Goal: Book appointment/travel/reservation

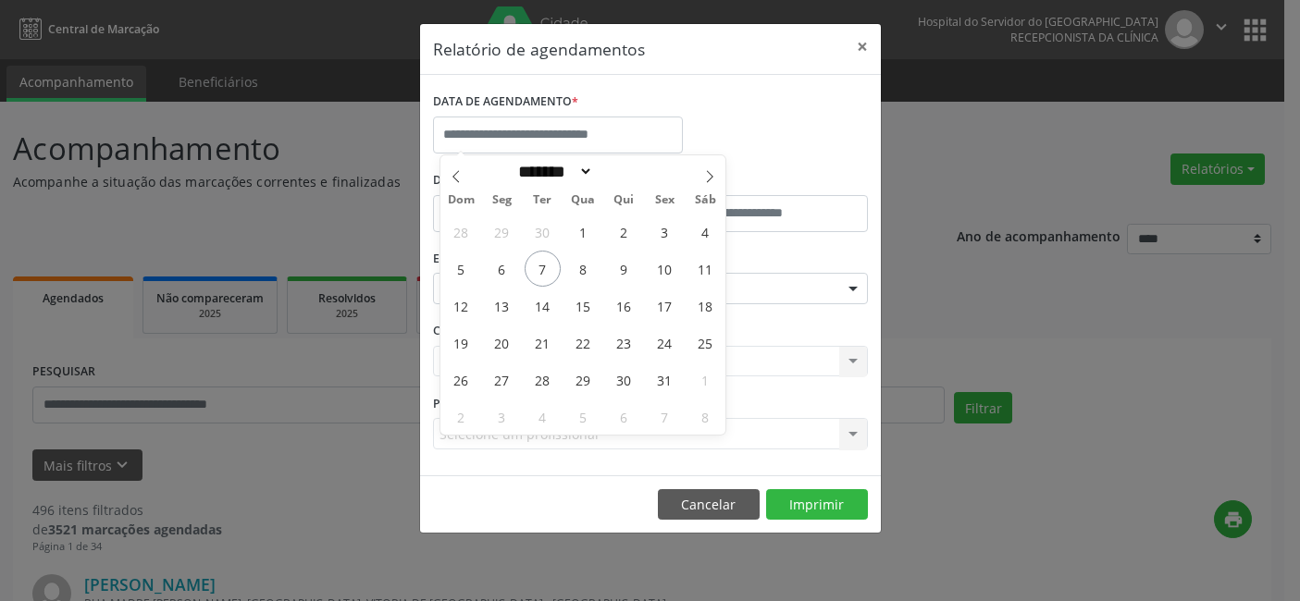
select select "*"
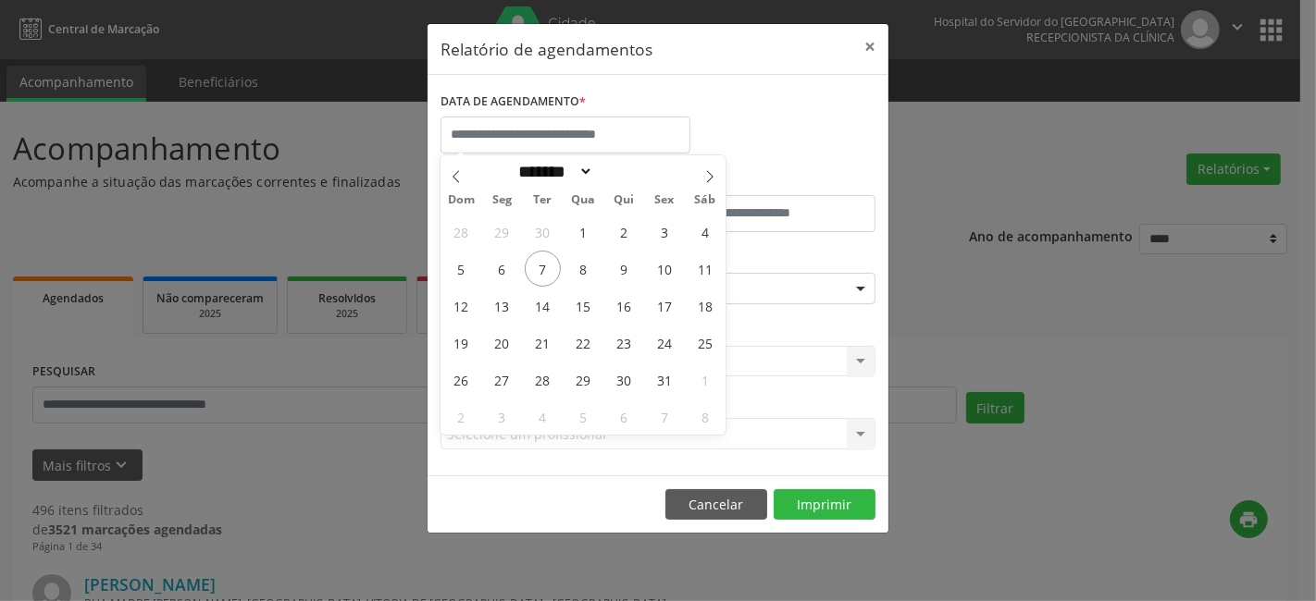
click at [539, 269] on span "7" at bounding box center [543, 269] width 36 height 36
type input "**********"
click at [539, 269] on span "7" at bounding box center [543, 269] width 36 height 36
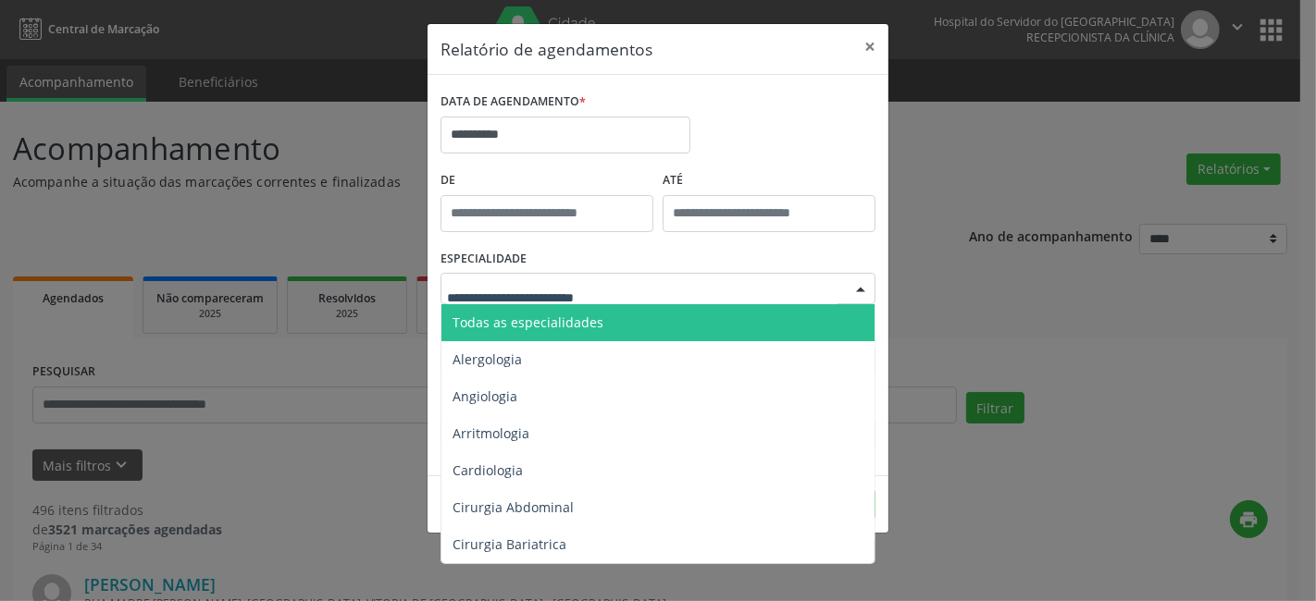
click at [543, 279] on div at bounding box center [657, 288] width 435 height 31
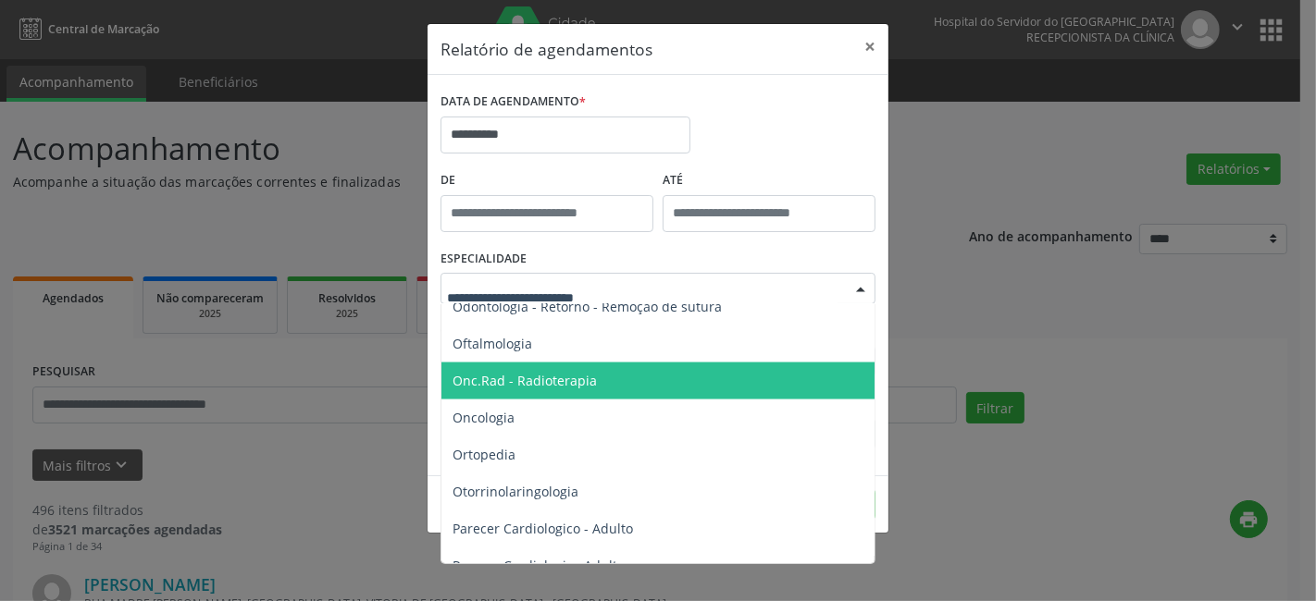
scroll to position [2672, 0]
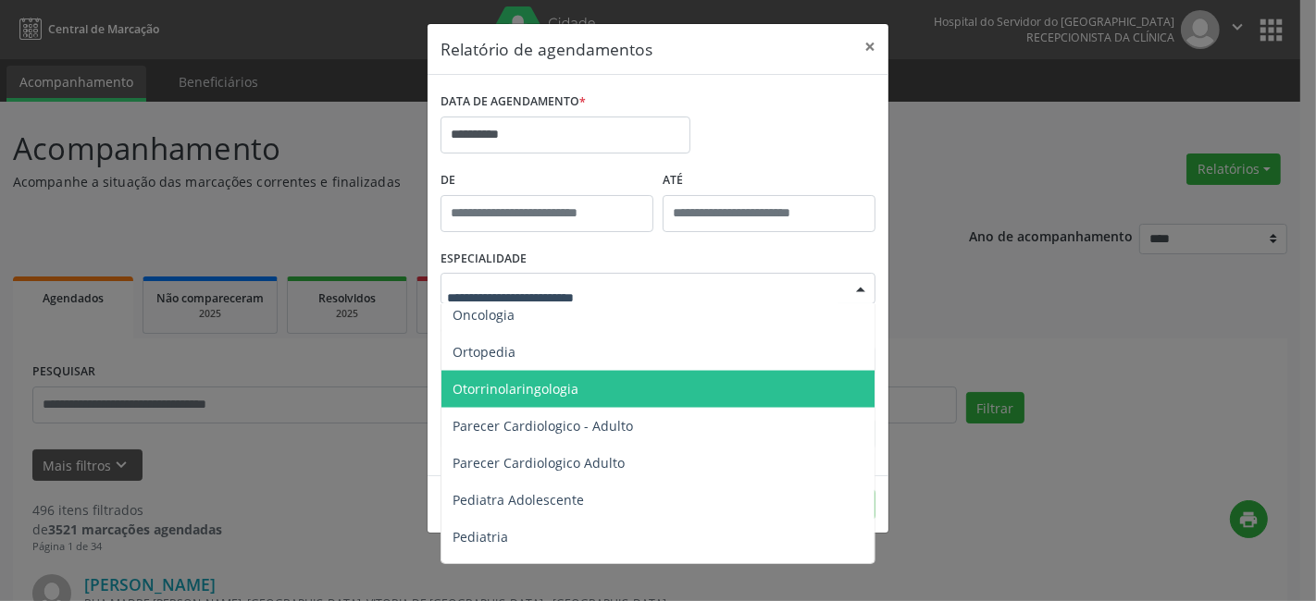
click at [507, 390] on span "Otorrinolaringologia" at bounding box center [516, 389] width 126 height 18
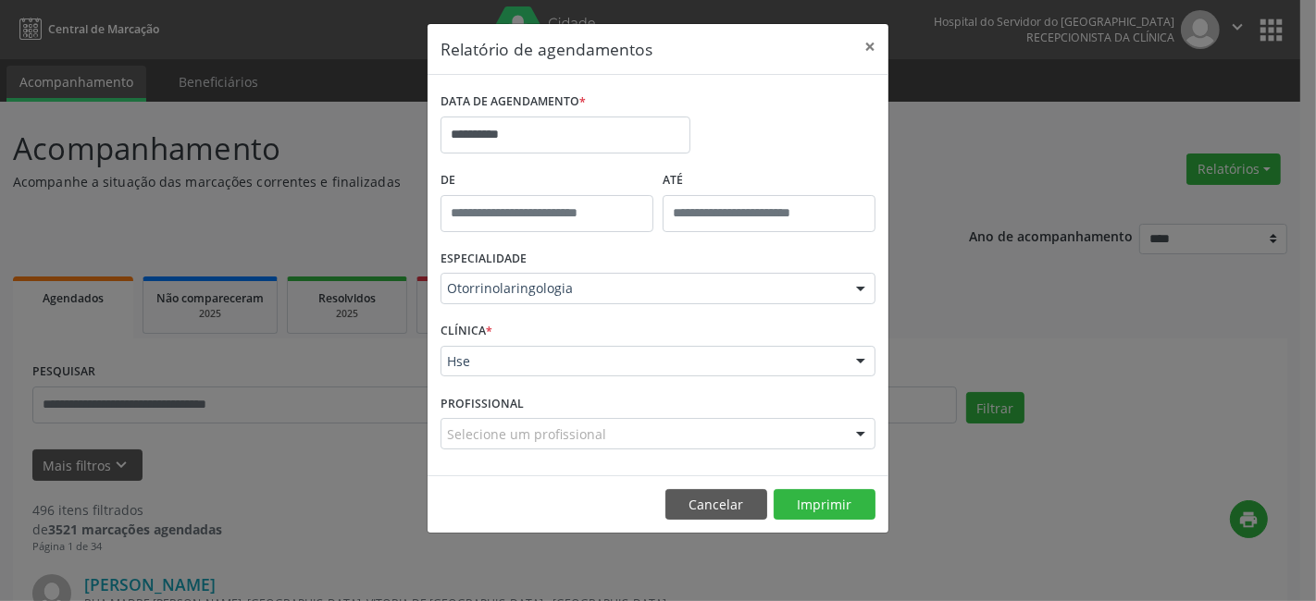
drag, startPoint x: 504, startPoint y: 411, endPoint x: 566, endPoint y: 338, distance: 95.9
click at [509, 401] on label "PROFISSIONAL" at bounding box center [481, 404] width 83 height 29
click at [566, 338] on div "CLÍNICA * Hse Hse Nenhum resultado encontrado para: " " Não há nenhuma opção pa…" at bounding box center [658, 353] width 444 height 72
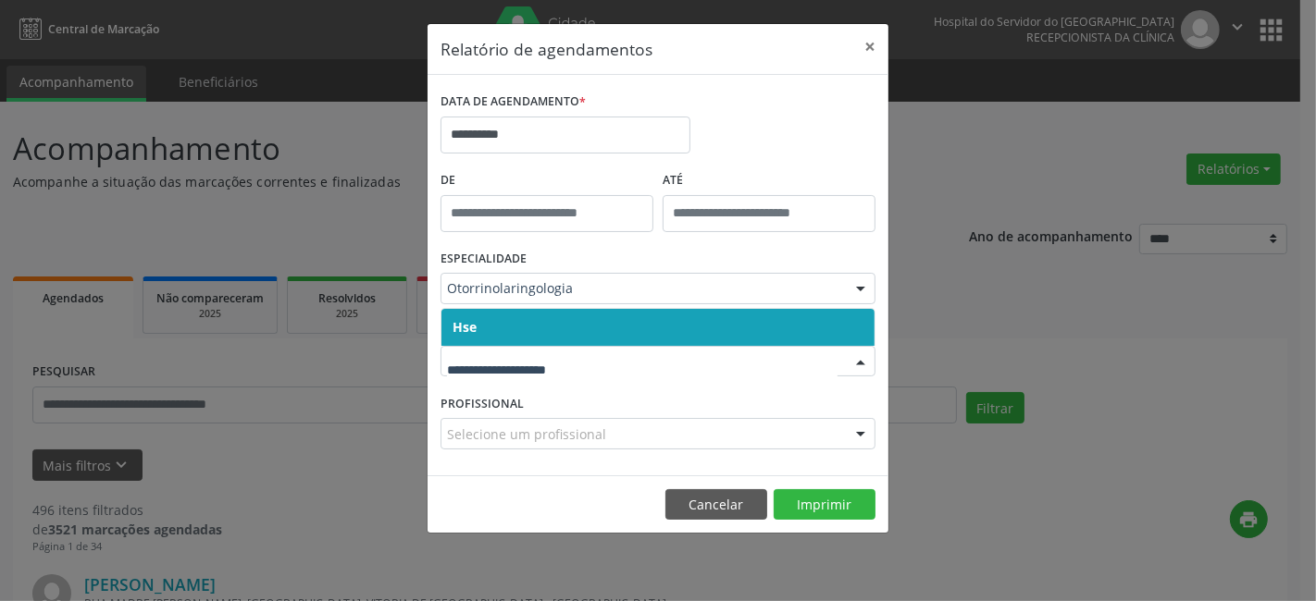
click at [553, 373] on div at bounding box center [657, 361] width 435 height 31
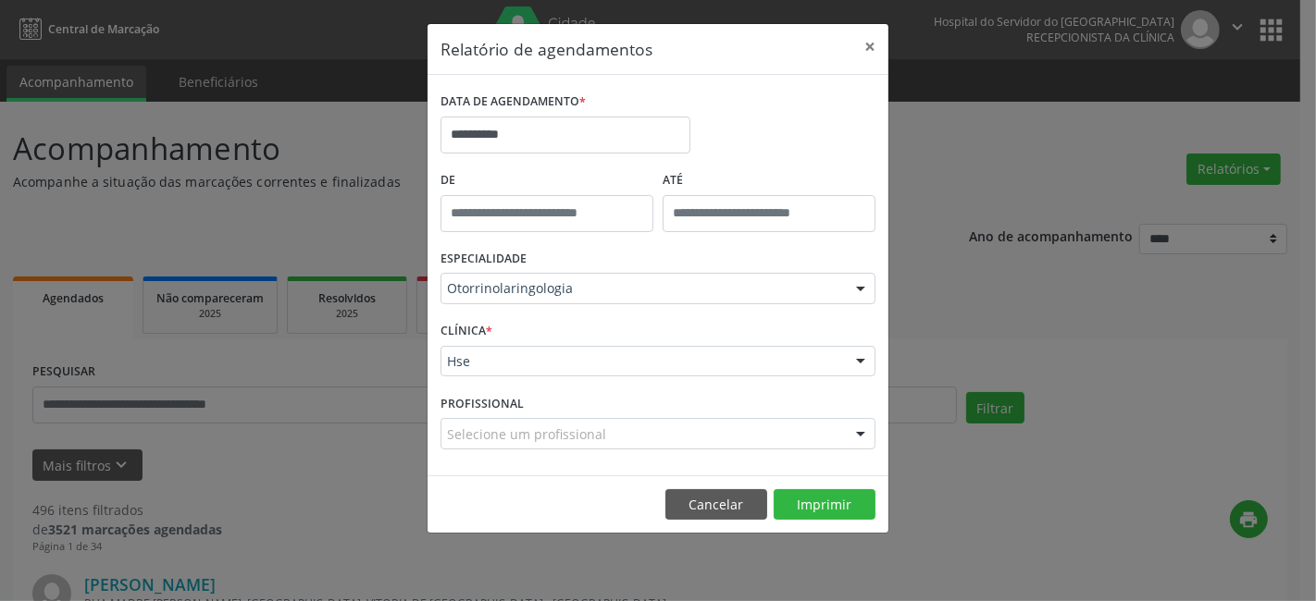
click at [543, 395] on div "PROFISSIONAL Selecione um profissional Nenhum resultado encontrado para: " " Nã…" at bounding box center [658, 426] width 444 height 72
click at [548, 349] on div "Hse" at bounding box center [657, 361] width 435 height 31
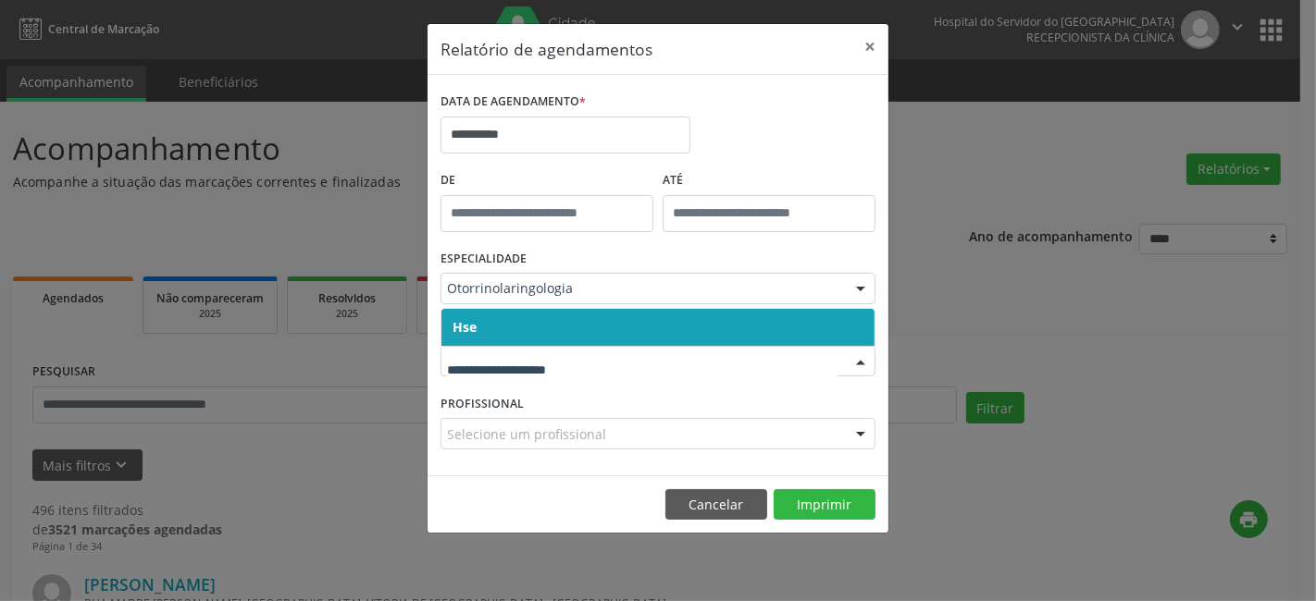
click at [535, 364] on input "text" at bounding box center [642, 371] width 391 height 37
click at [529, 381] on input "text" at bounding box center [642, 371] width 391 height 37
click at [534, 365] on input "text" at bounding box center [642, 371] width 391 height 37
click at [558, 334] on span "Hse" at bounding box center [657, 327] width 433 height 37
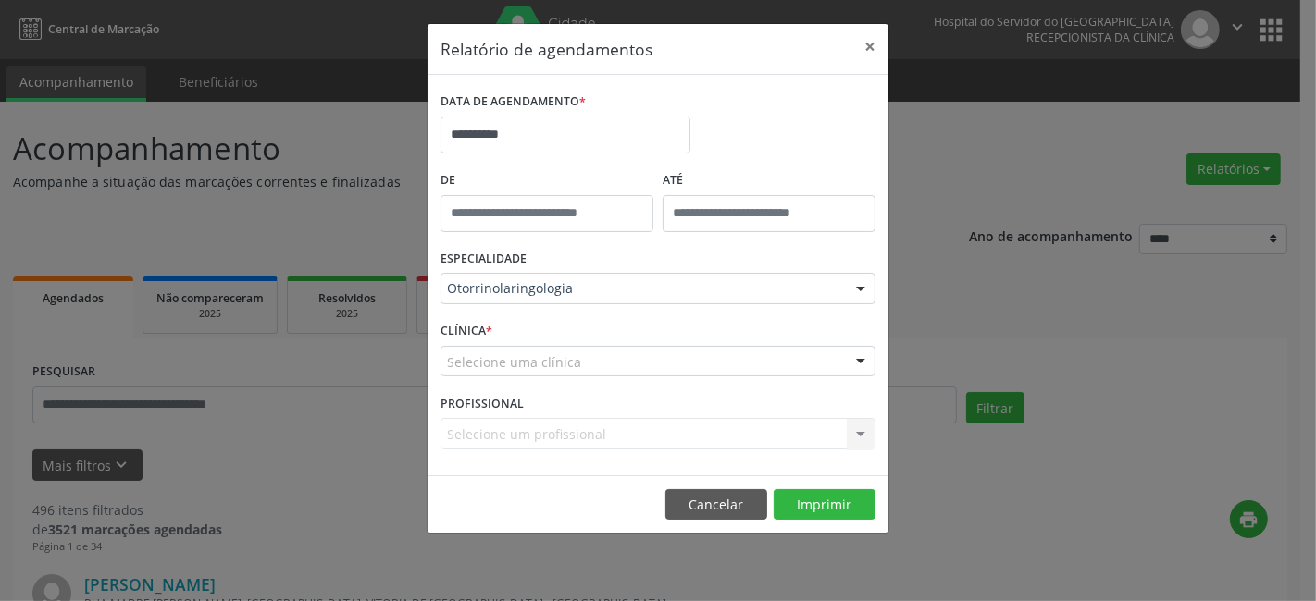
drag, startPoint x: 558, startPoint y: 334, endPoint x: 552, endPoint y: 385, distance: 51.3
click at [552, 385] on div "CLÍNICA * Selecione uma clínica Hse Nenhum resultado encontrado para: " " Não h…" at bounding box center [658, 353] width 444 height 72
click at [553, 373] on div "Selecione uma clínica" at bounding box center [657, 361] width 435 height 31
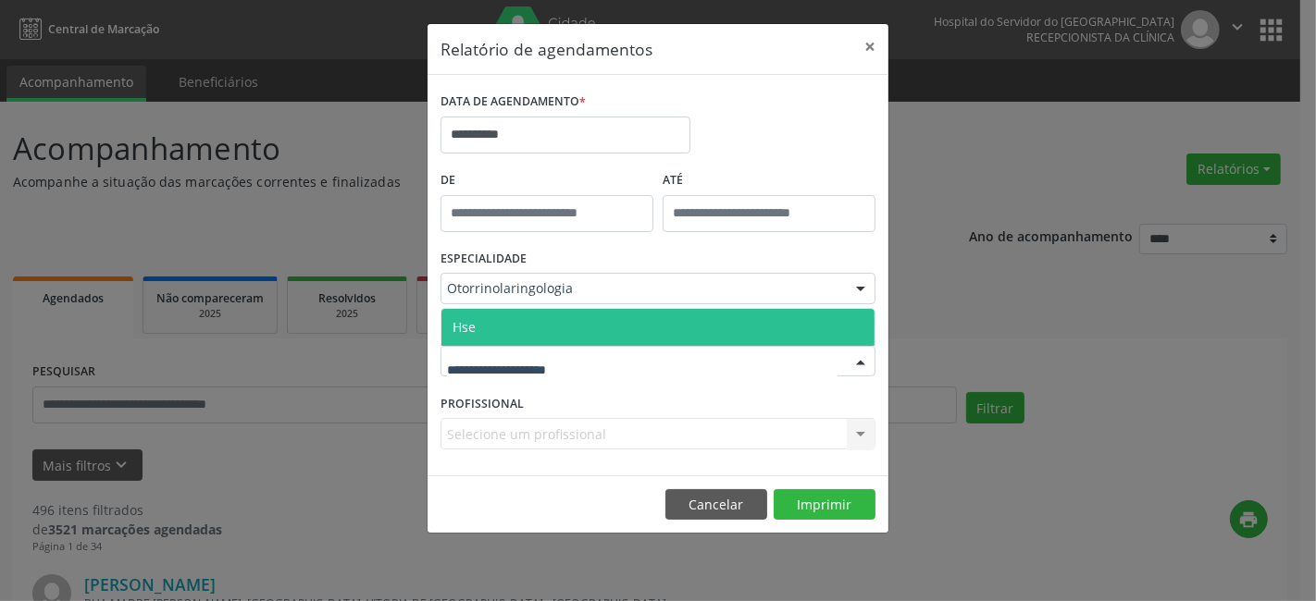
click at [565, 333] on span "Hse" at bounding box center [657, 327] width 433 height 37
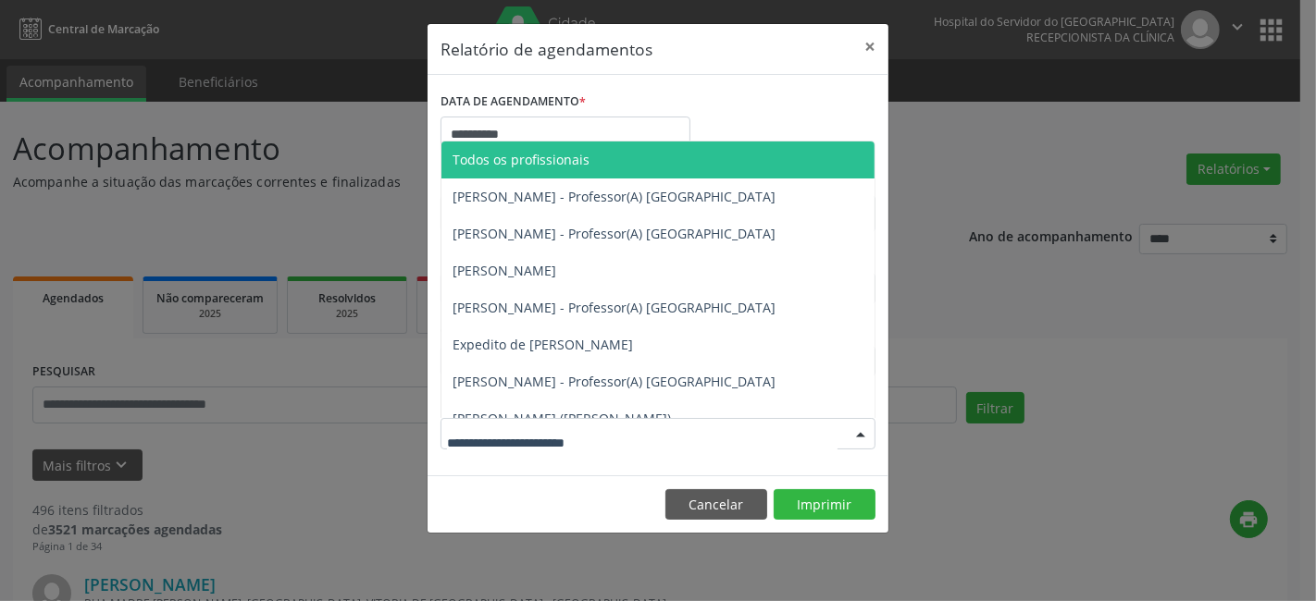
click at [492, 421] on div at bounding box center [657, 433] width 435 height 31
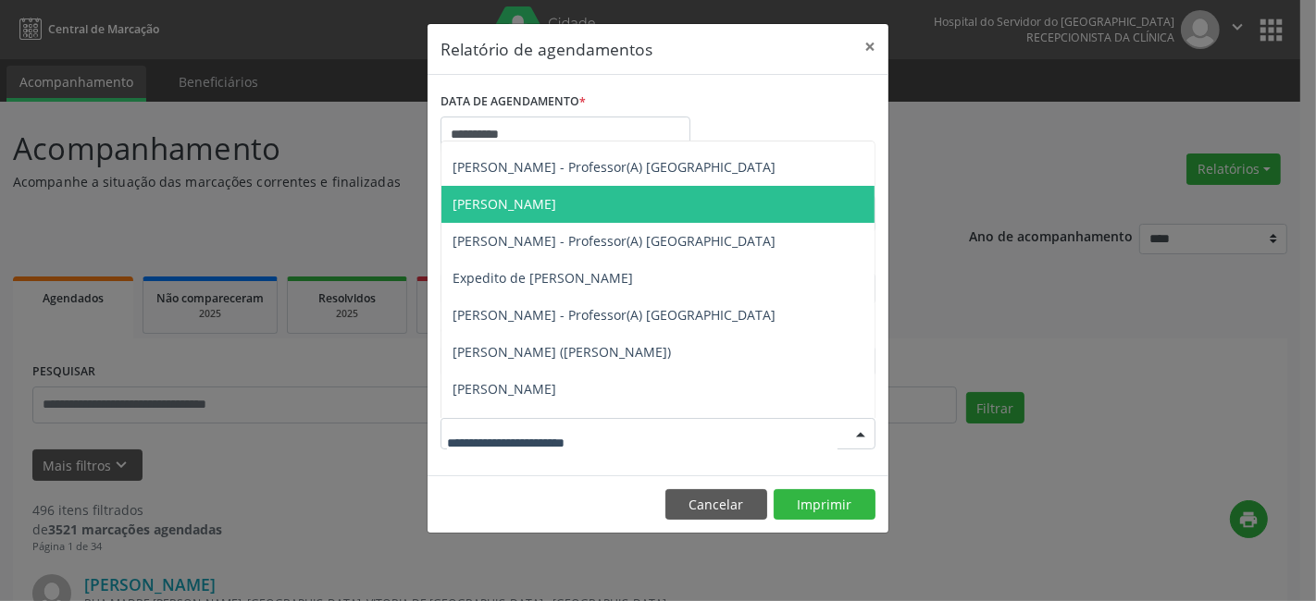
scroll to position [103, 0]
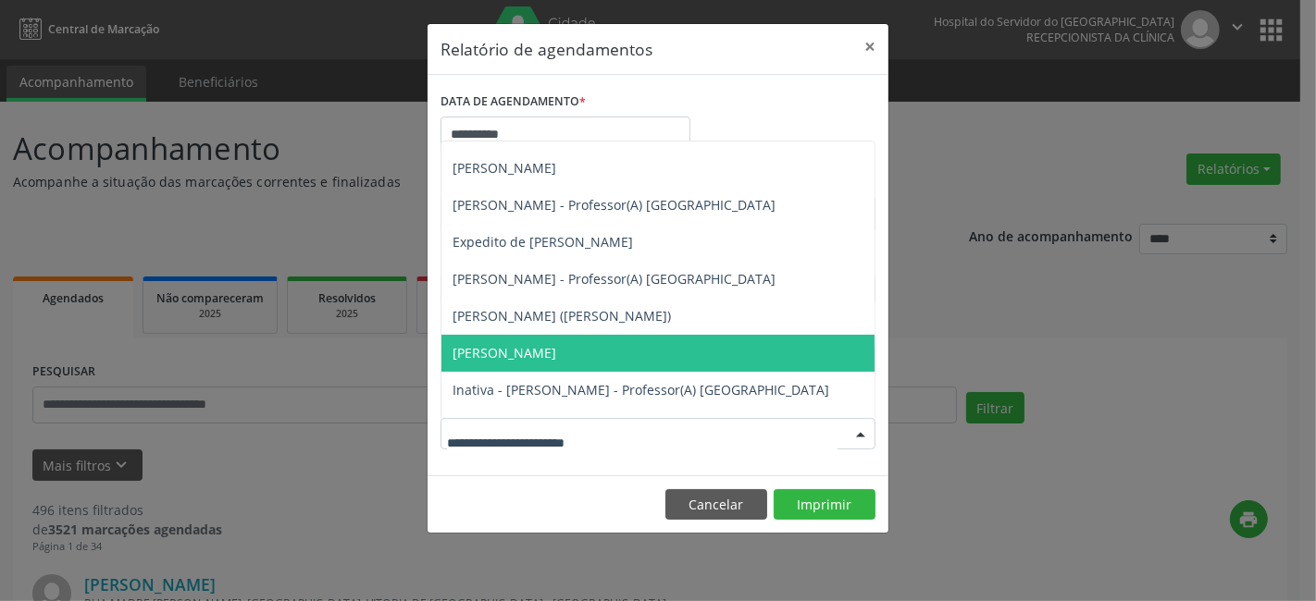
click at [515, 354] on span "[PERSON_NAME]" at bounding box center [505, 353] width 104 height 18
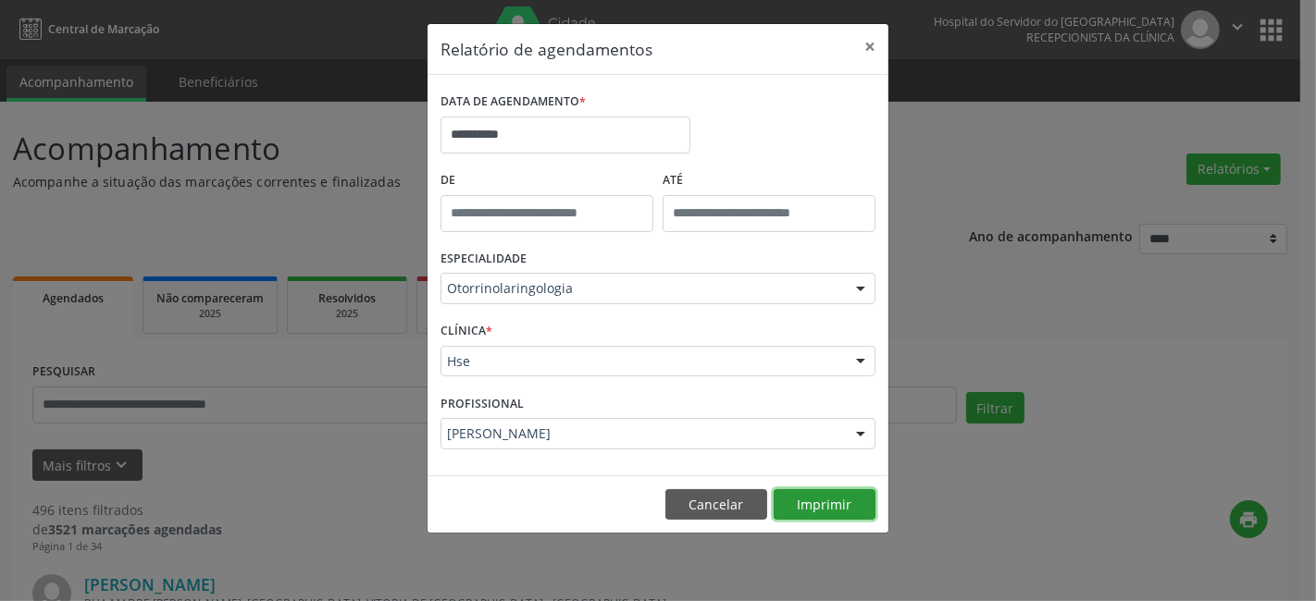
click at [824, 502] on button "Imprimir" at bounding box center [825, 505] width 102 height 31
click at [524, 116] on label "DATA DE AGENDAMENTO *" at bounding box center [512, 102] width 145 height 29
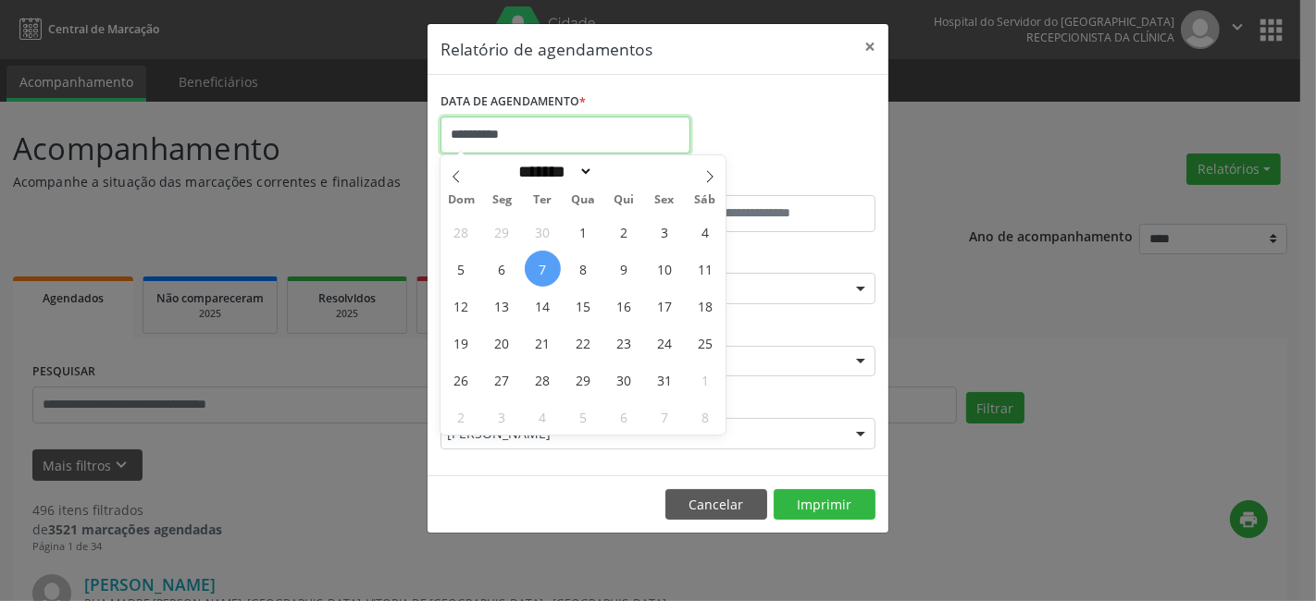
click at [520, 136] on input "**********" at bounding box center [565, 135] width 250 height 37
click at [543, 264] on span "7" at bounding box center [543, 269] width 36 height 36
type input "**********"
click at [539, 269] on span "7" at bounding box center [543, 269] width 36 height 36
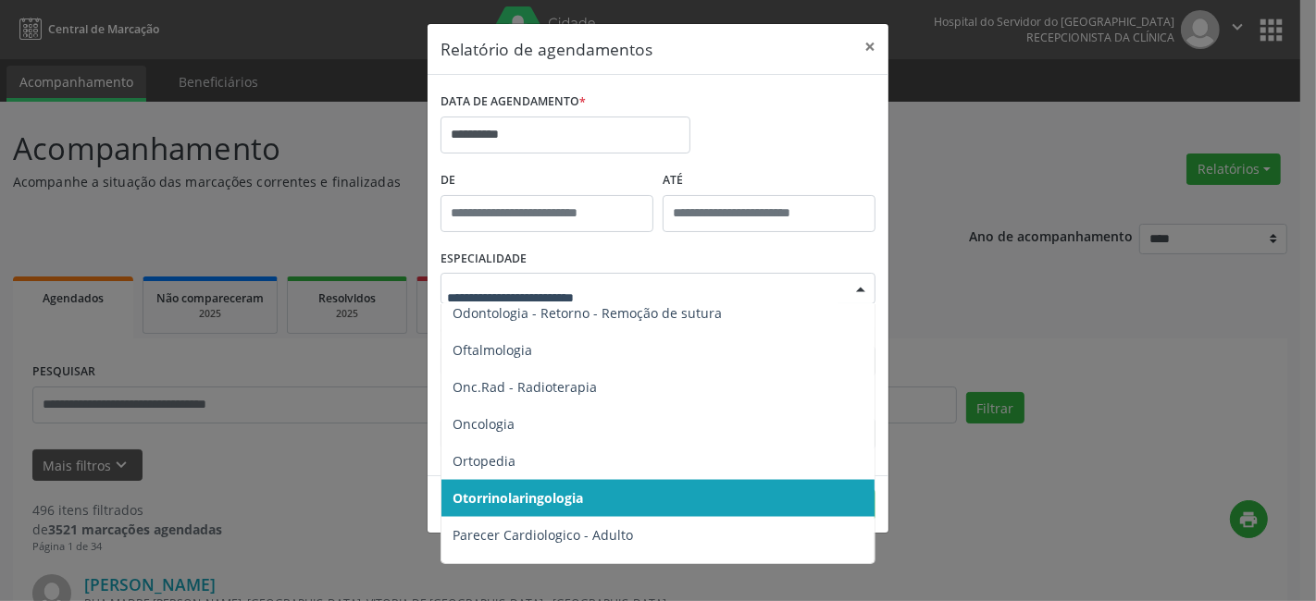
scroll to position [2515, 0]
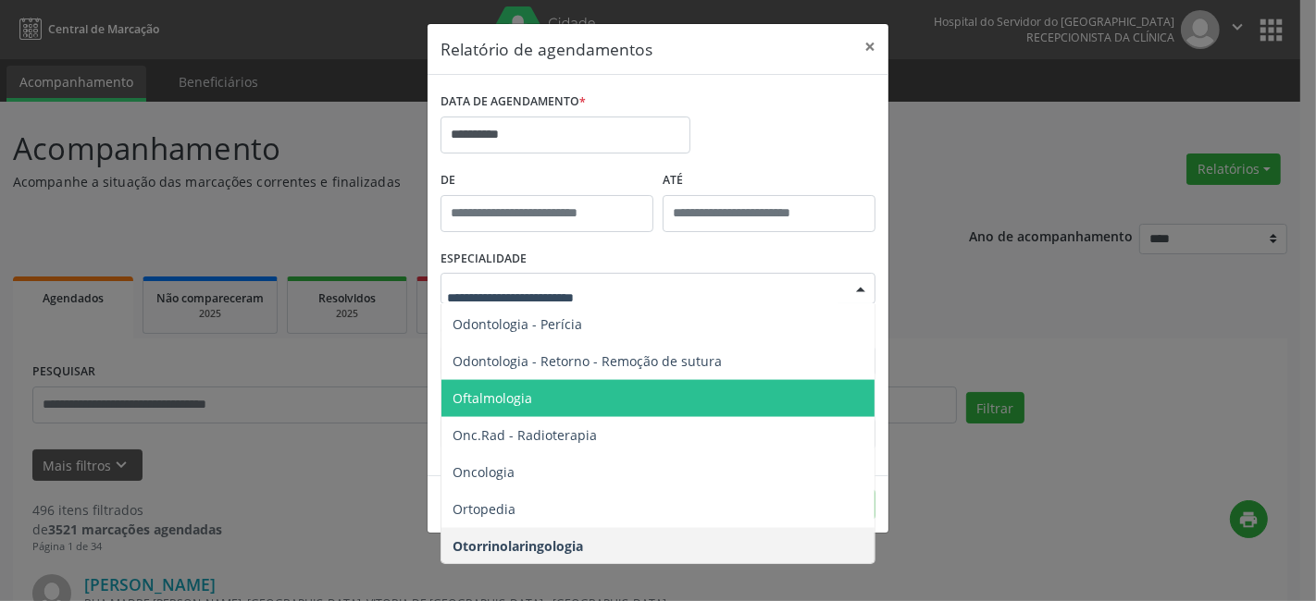
click at [539, 400] on span "Oftalmologia" at bounding box center [659, 398] width 436 height 37
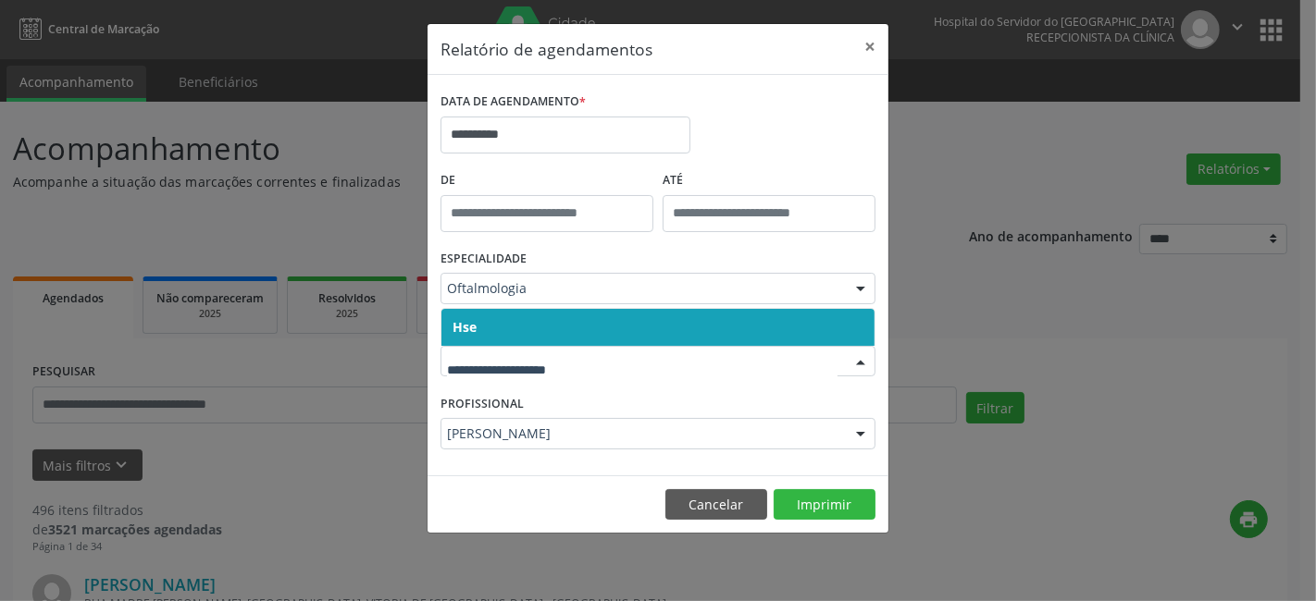
click at [507, 350] on div at bounding box center [657, 361] width 435 height 31
click at [512, 342] on span "Hse" at bounding box center [657, 327] width 433 height 37
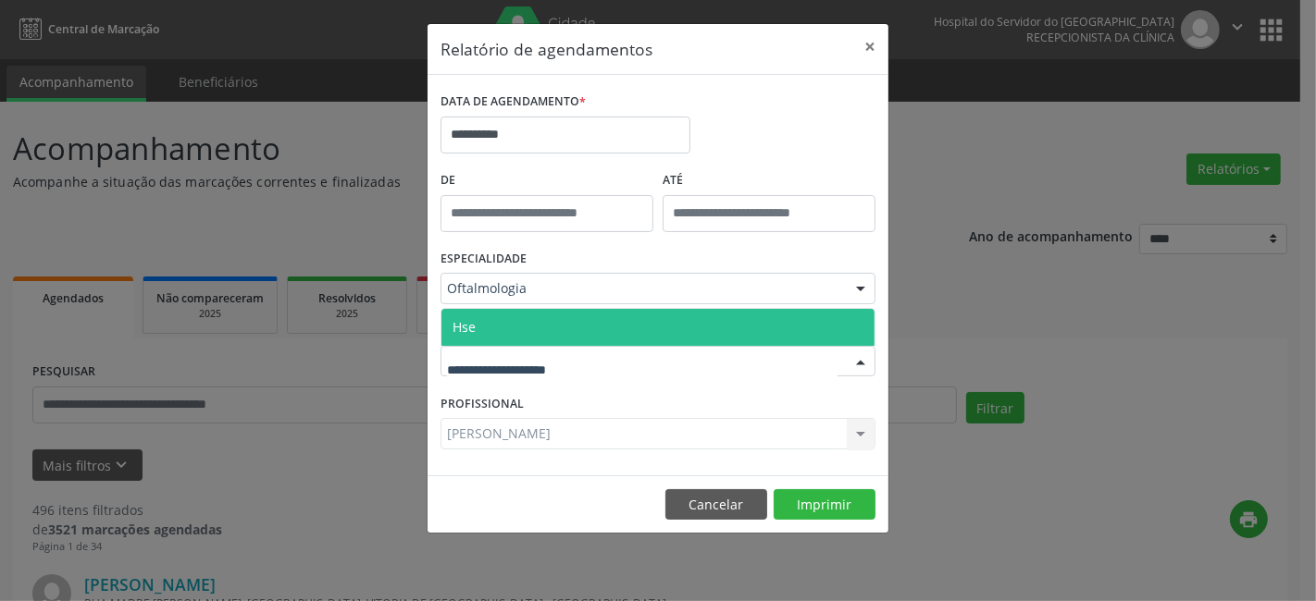
click at [524, 329] on span "Hse" at bounding box center [657, 327] width 433 height 37
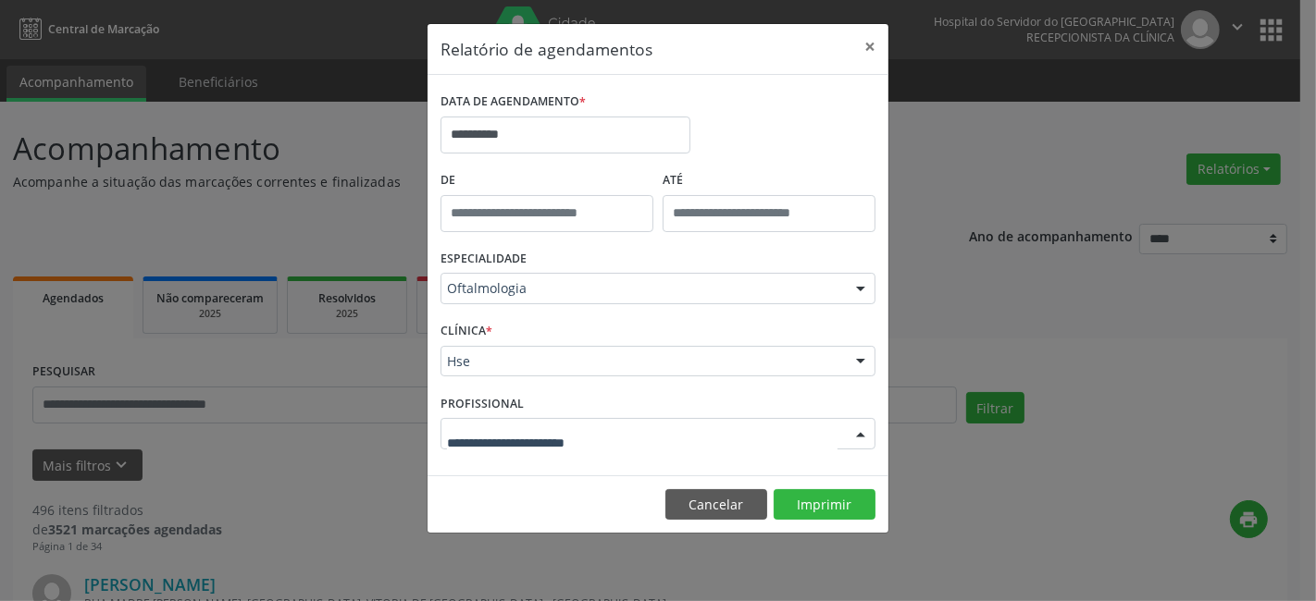
click at [858, 430] on div at bounding box center [861, 434] width 28 height 31
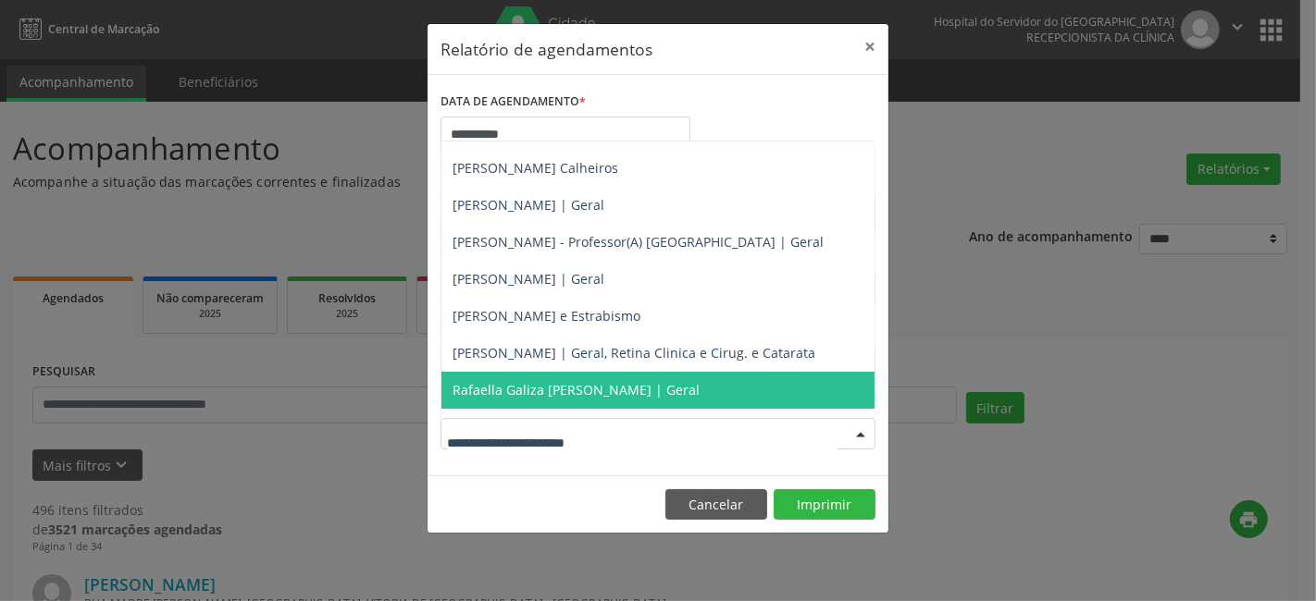
click at [478, 387] on span "Rafaella Galiza [PERSON_NAME] | Geral" at bounding box center [576, 390] width 247 height 18
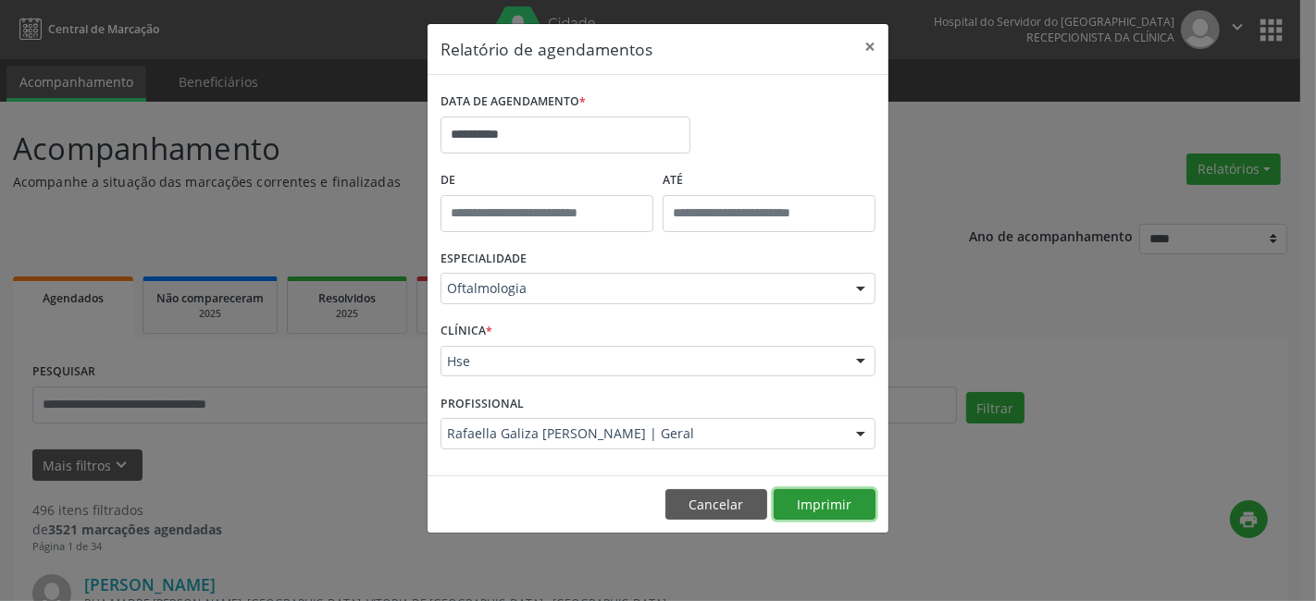
click at [812, 500] on button "Imprimir" at bounding box center [825, 505] width 102 height 31
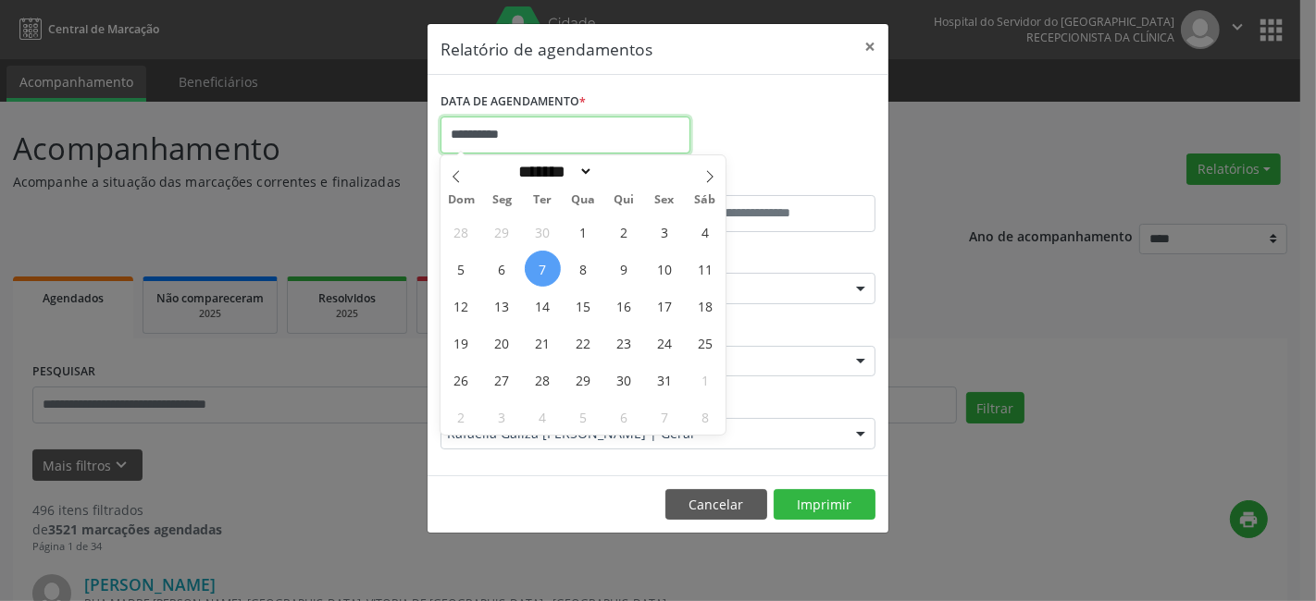
click at [528, 124] on input "**********" at bounding box center [565, 135] width 250 height 37
click at [542, 271] on span "7" at bounding box center [543, 269] width 36 height 36
type input "**********"
click at [542, 270] on span "7" at bounding box center [543, 269] width 36 height 36
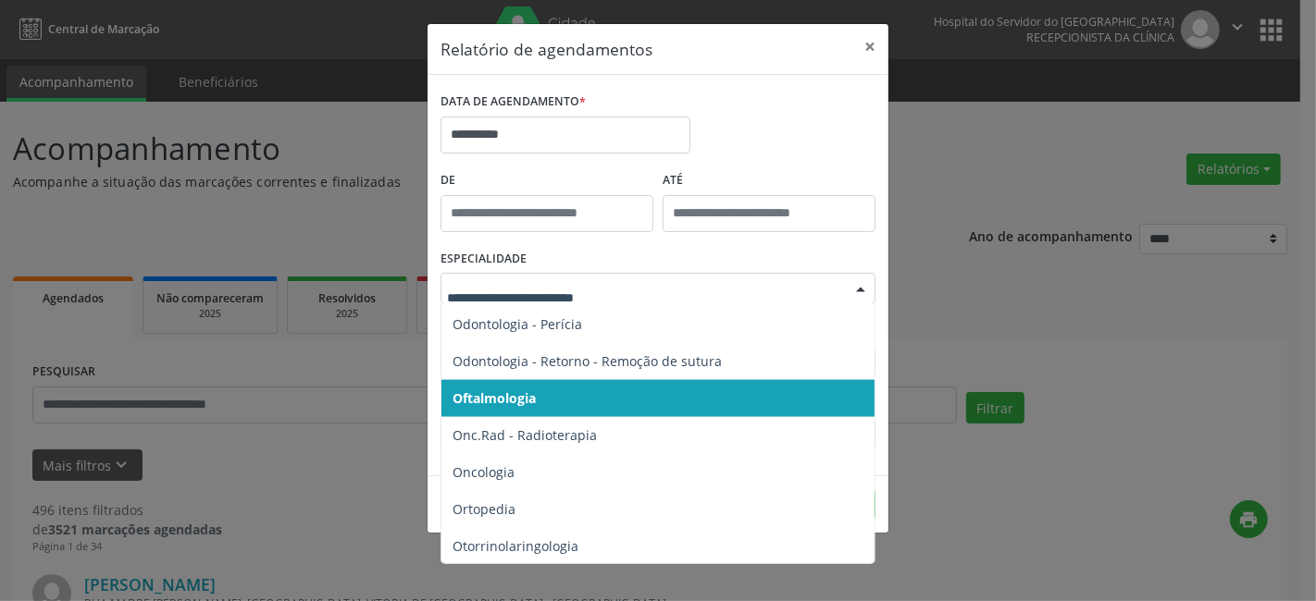
click at [859, 288] on div at bounding box center [861, 289] width 28 height 31
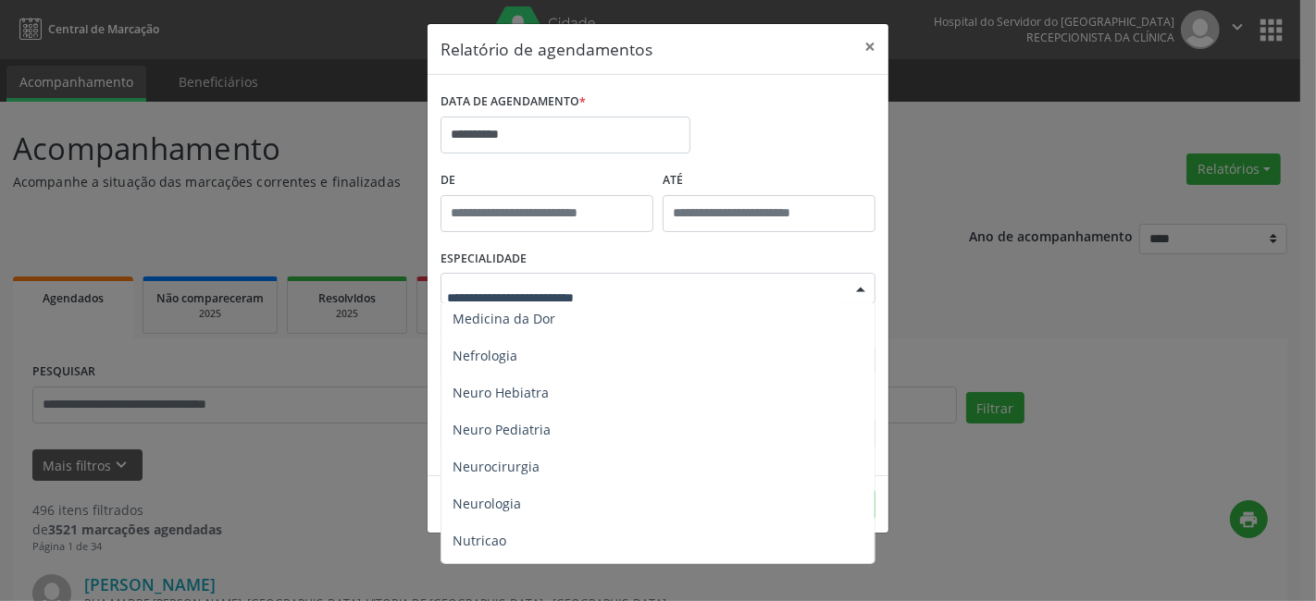
scroll to position [1693, 0]
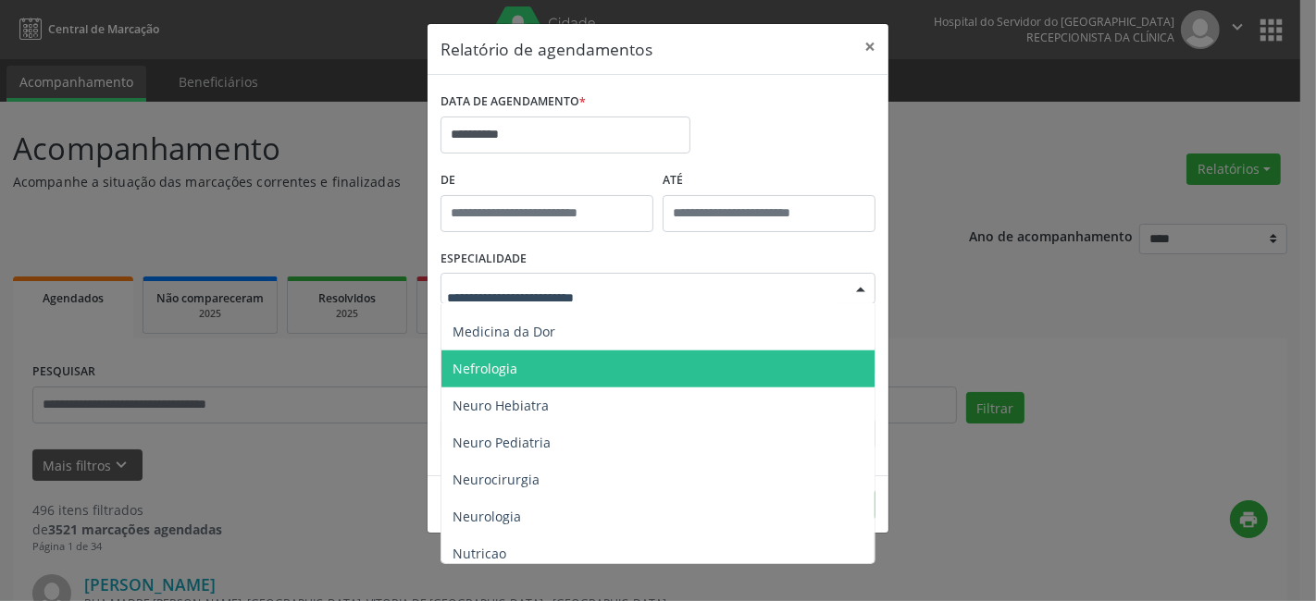
click at [496, 366] on span "Nefrologia" at bounding box center [485, 369] width 65 height 18
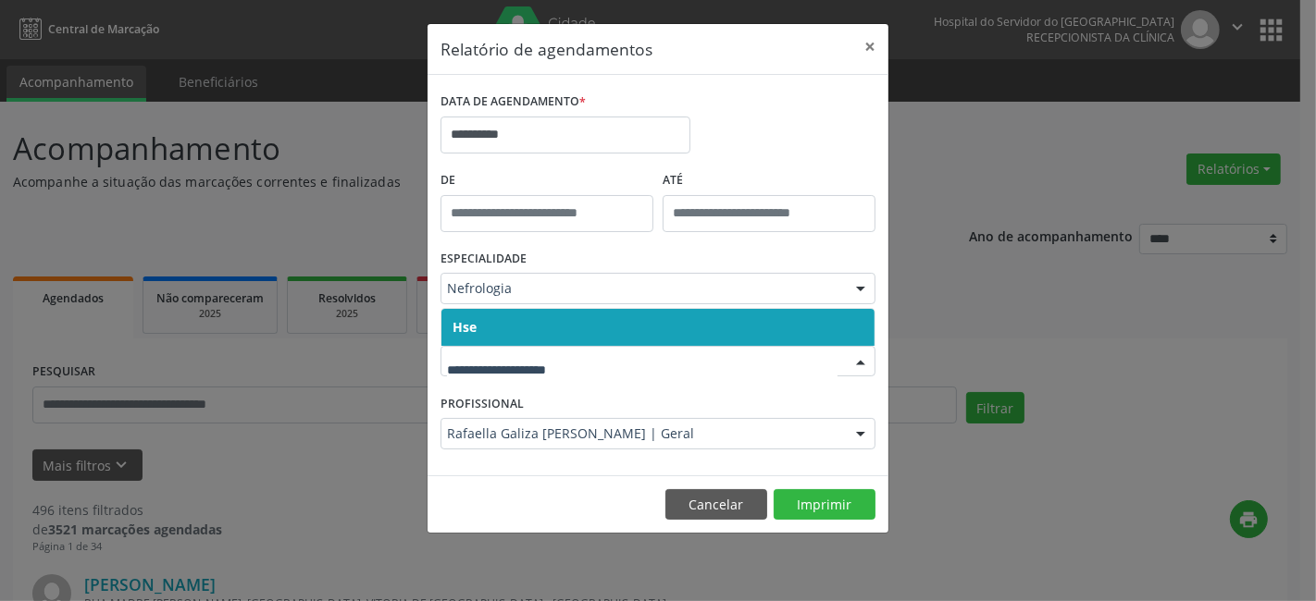
click at [515, 337] on span "Hse" at bounding box center [657, 327] width 433 height 37
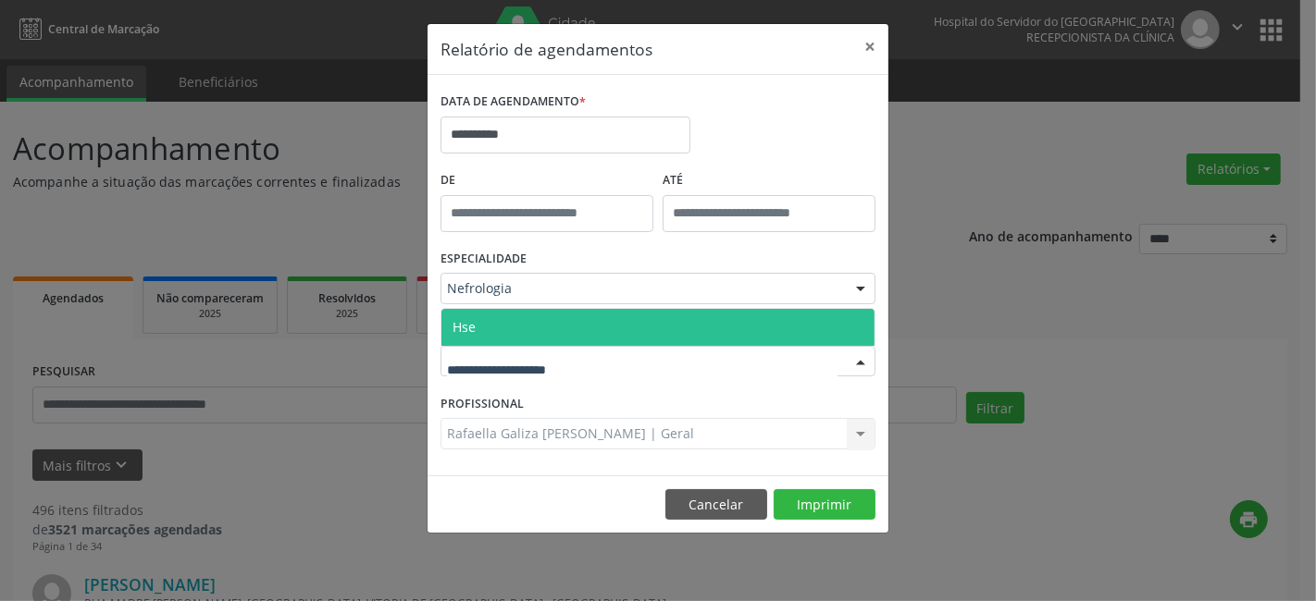
click at [513, 376] on div at bounding box center [657, 361] width 435 height 31
click at [529, 324] on span "Hse" at bounding box center [657, 327] width 433 height 37
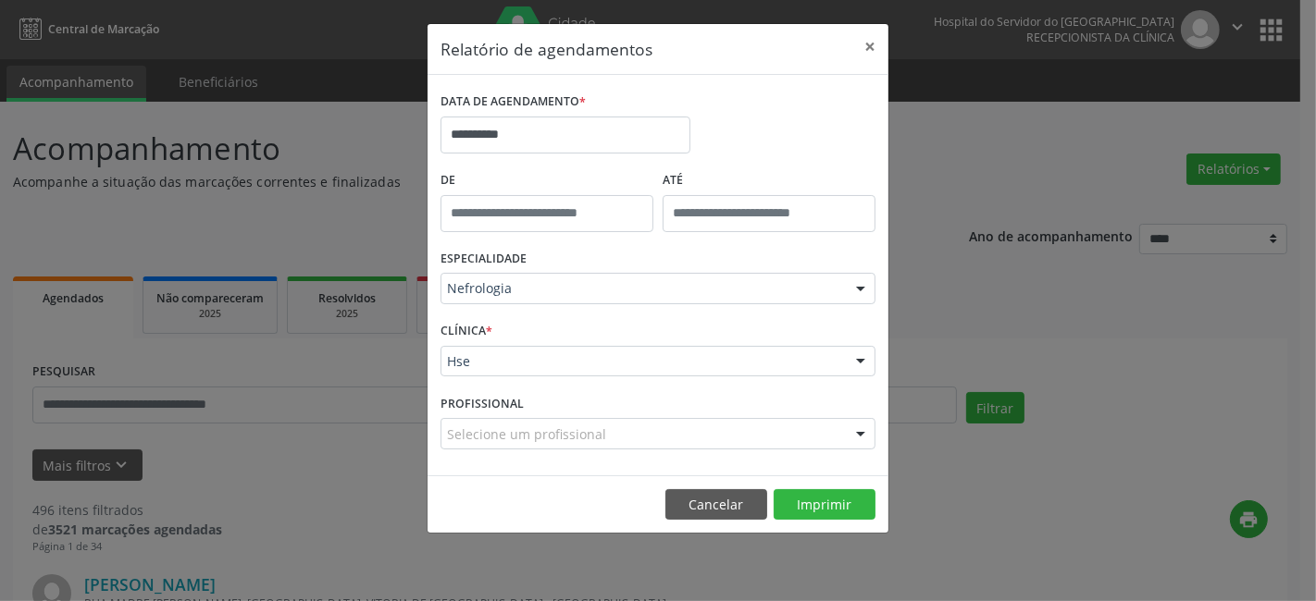
scroll to position [56, 0]
click at [862, 432] on div at bounding box center [861, 434] width 28 height 31
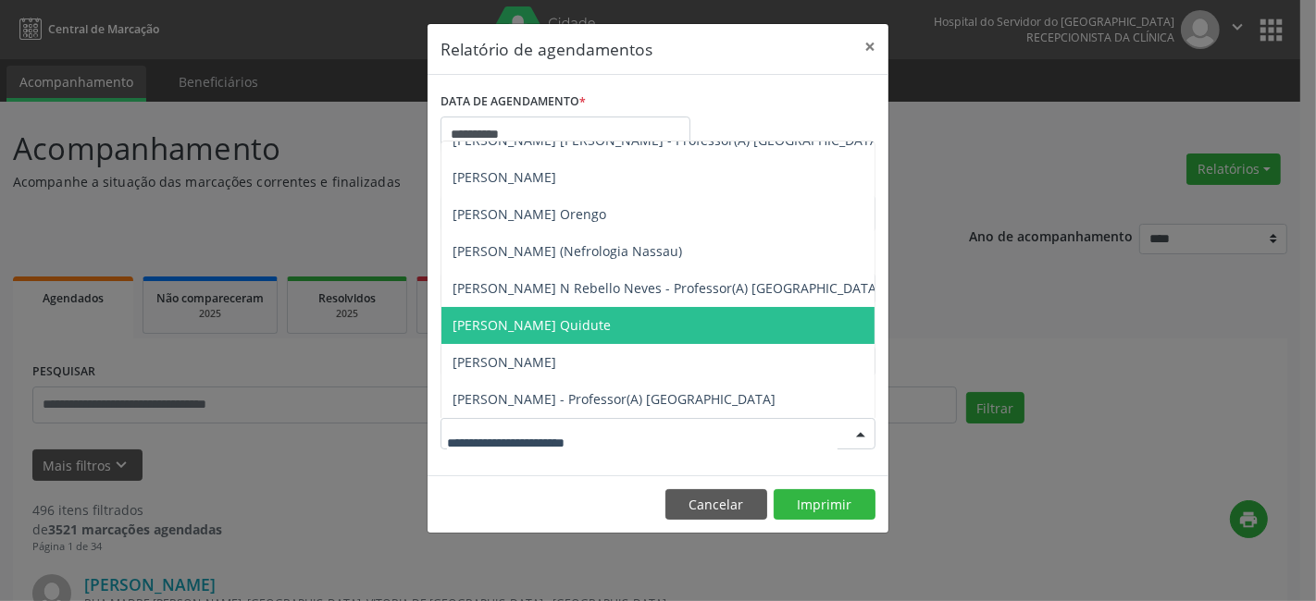
click at [526, 322] on span "[PERSON_NAME] Quidute" at bounding box center [532, 325] width 158 height 18
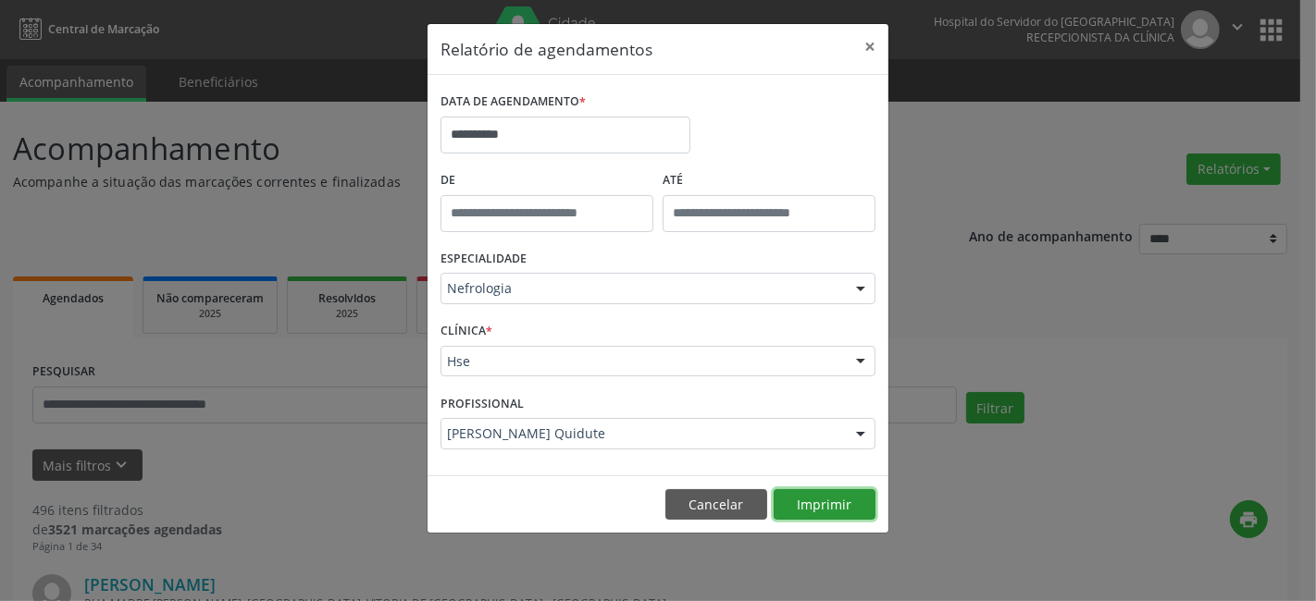
click at [820, 504] on button "Imprimir" at bounding box center [825, 505] width 102 height 31
